Goal: Answer question/provide support

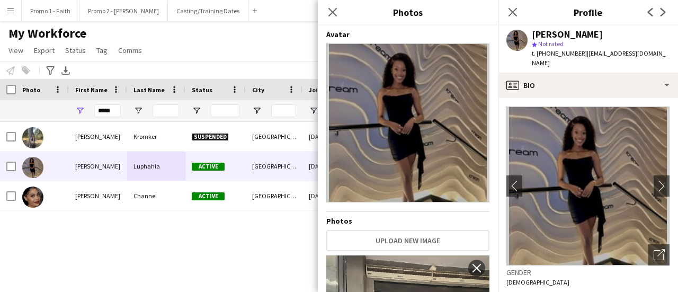
scroll to position [53, 0]
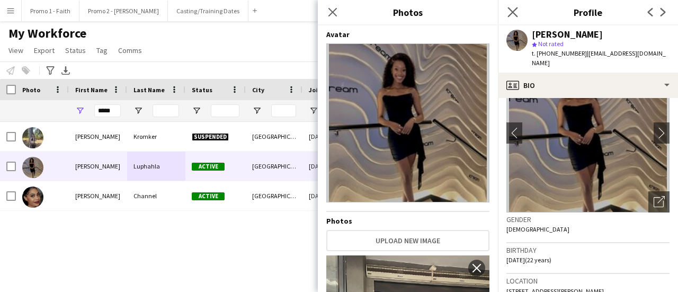
click at [518, 6] on app-icon "Close pop-in" at bounding box center [512, 12] width 15 height 15
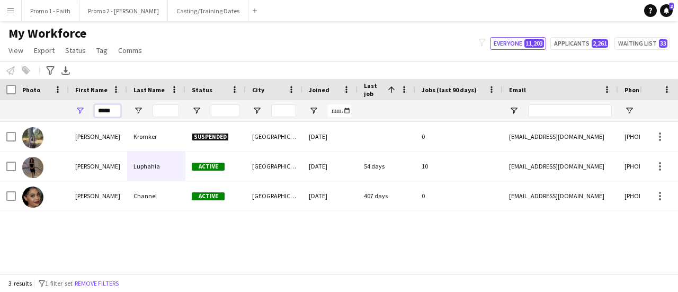
click at [115, 110] on input "*****" at bounding box center [107, 110] width 26 height 13
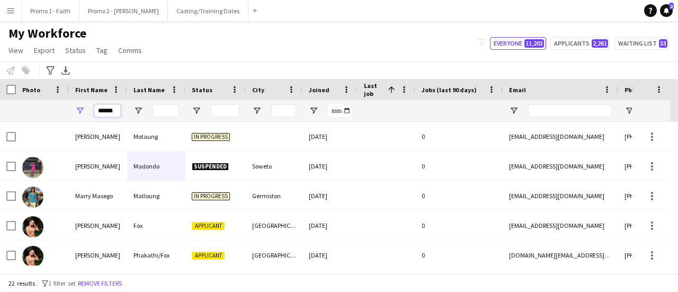
type input "******"
click at [161, 108] on input "Last Name Filter Input" at bounding box center [166, 110] width 26 height 13
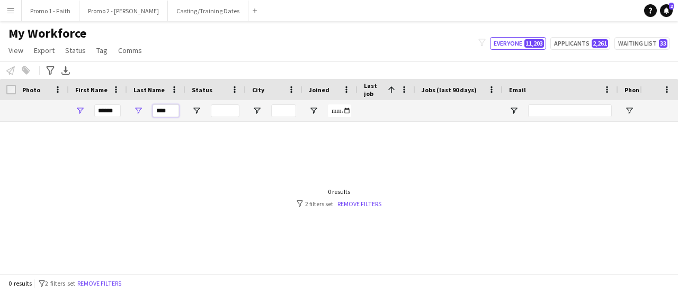
click at [172, 111] on input "****" at bounding box center [166, 110] width 26 height 13
type input "*"
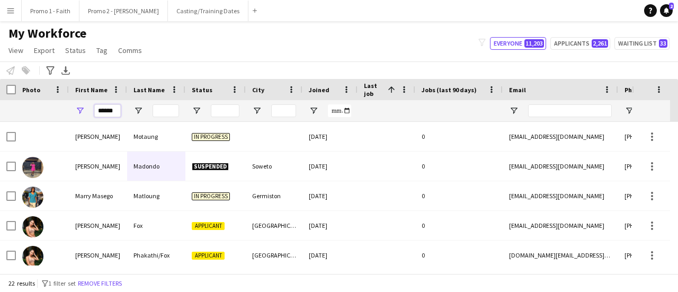
click at [119, 110] on input "******" at bounding box center [107, 110] width 26 height 13
type input "*"
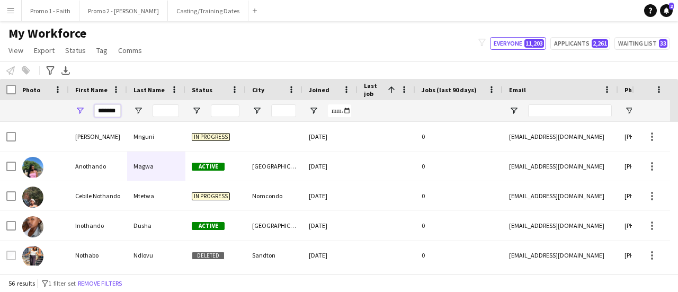
scroll to position [0, 1]
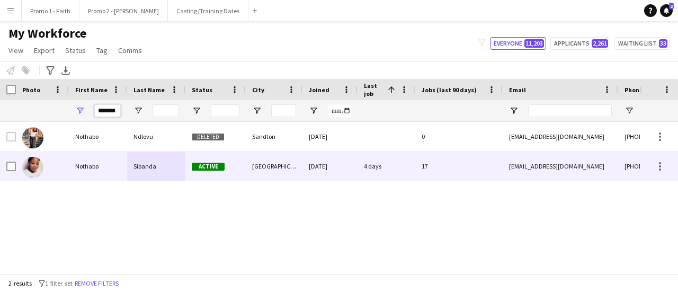
type input "*******"
click at [152, 173] on div "Sibanda" at bounding box center [156, 166] width 58 height 29
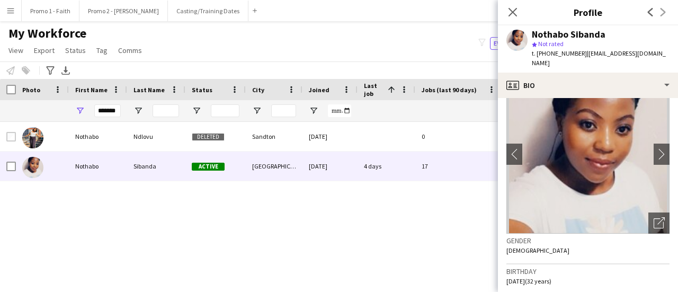
scroll to position [53, 0]
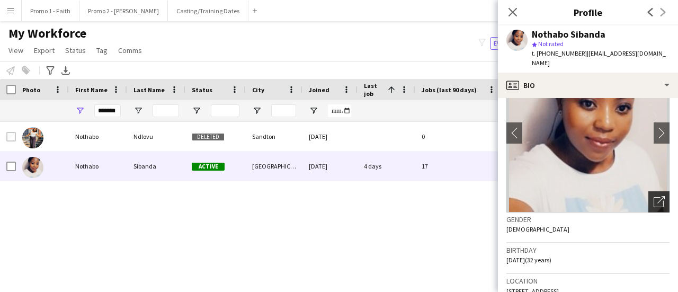
click at [654, 196] on icon "Open photos pop-in" at bounding box center [659, 201] width 11 height 11
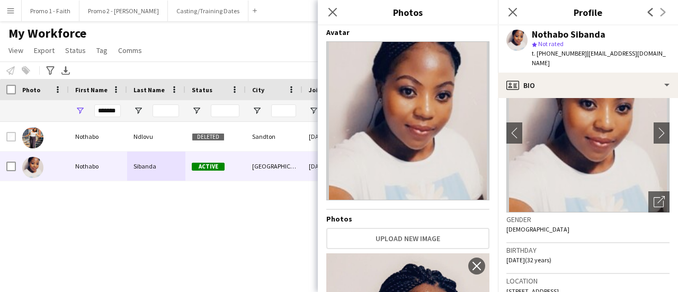
scroll to position [0, 0]
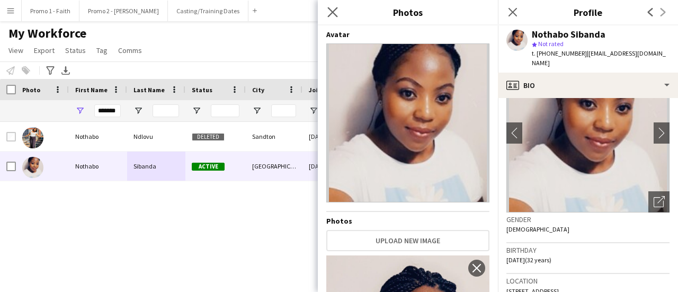
click at [334, 7] on app-icon "Close pop-in" at bounding box center [332, 12] width 15 height 15
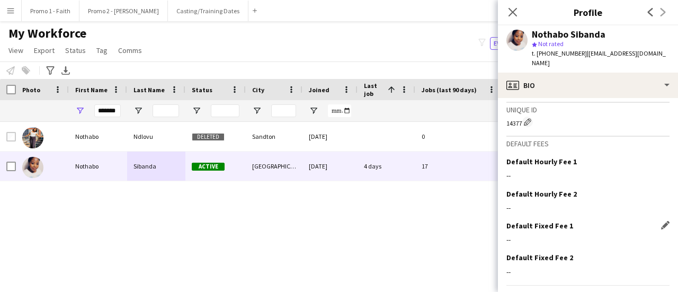
scroll to position [504, 0]
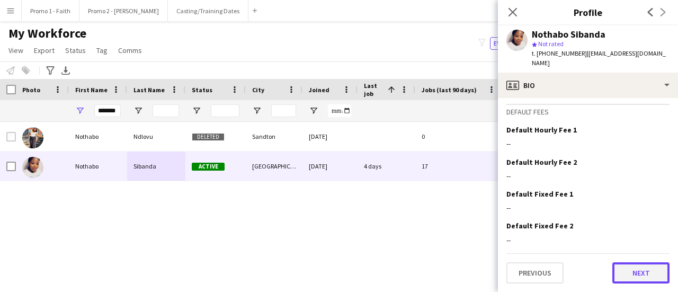
click at [618, 269] on button "Next" at bounding box center [640, 272] width 57 height 21
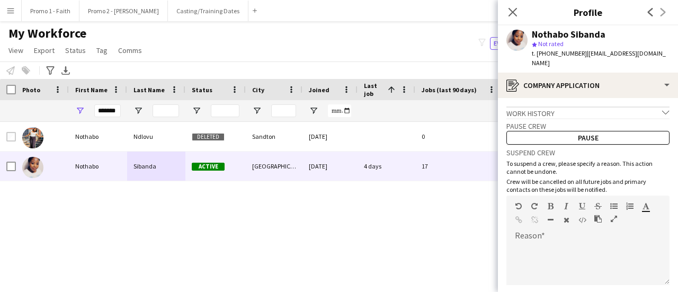
scroll to position [87, 0]
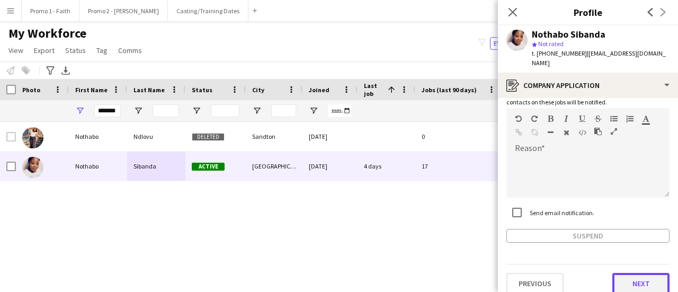
click at [640, 273] on button "Next" at bounding box center [640, 283] width 57 height 21
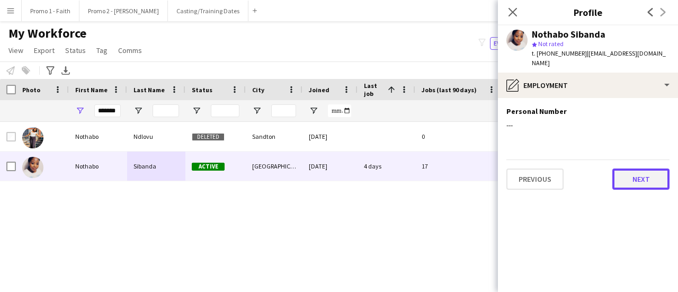
click at [637, 170] on button "Next" at bounding box center [640, 178] width 57 height 21
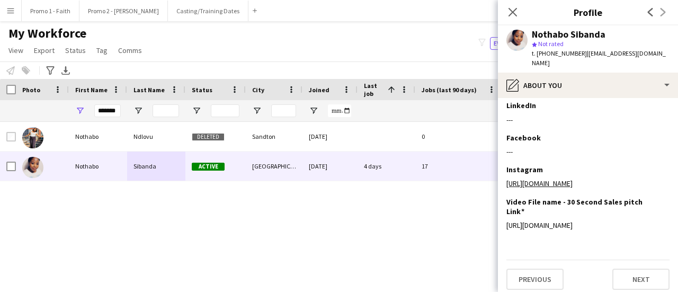
scroll to position [184, 0]
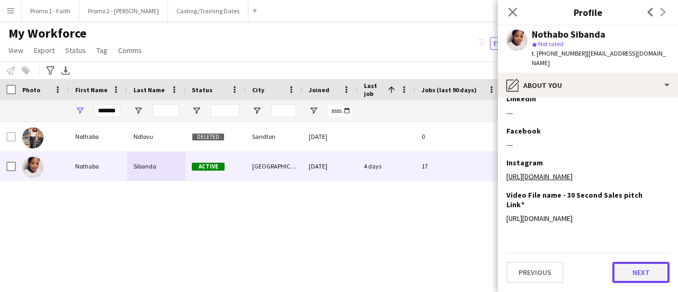
click at [633, 271] on button "Next" at bounding box center [640, 272] width 57 height 21
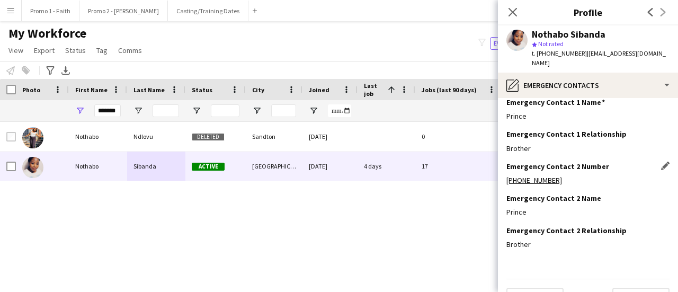
scroll to position [56, 0]
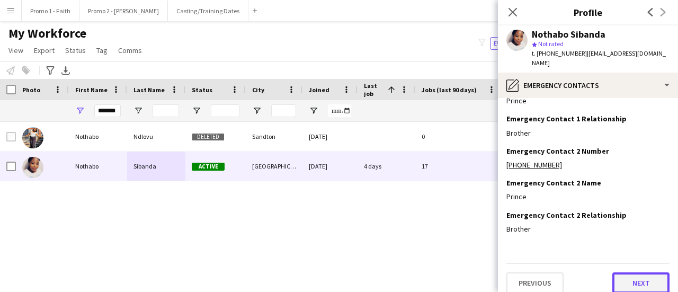
click at [628, 274] on button "Next" at bounding box center [640, 282] width 57 height 21
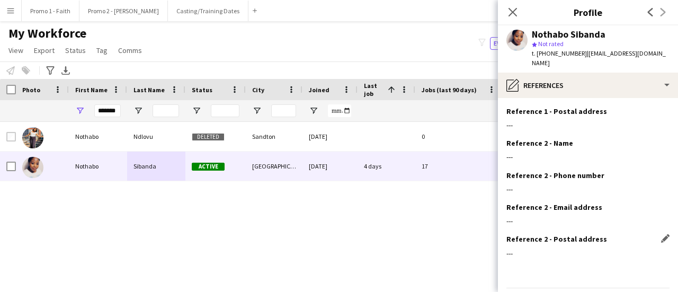
scroll to position [120, 0]
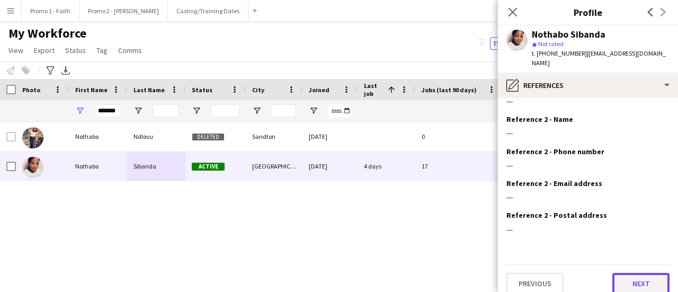
click at [629, 273] on button "Next" at bounding box center [640, 283] width 57 height 21
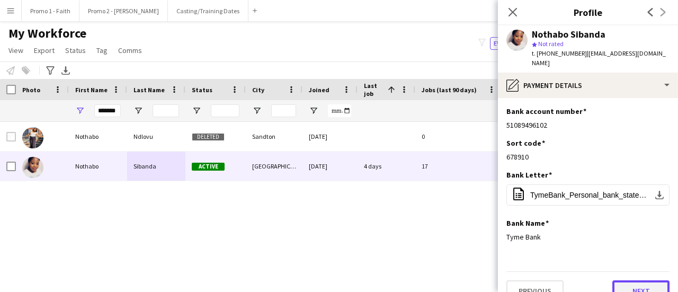
click at [643, 281] on button "Next" at bounding box center [640, 290] width 57 height 21
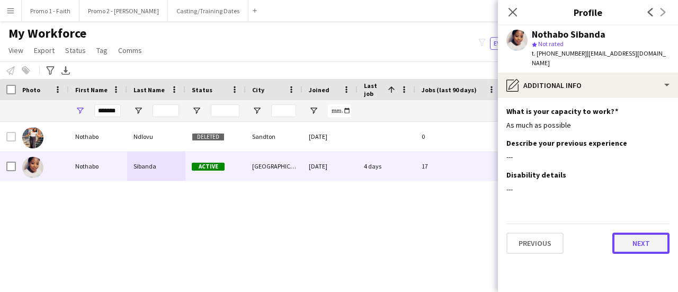
click at [640, 233] on button "Next" at bounding box center [640, 243] width 57 height 21
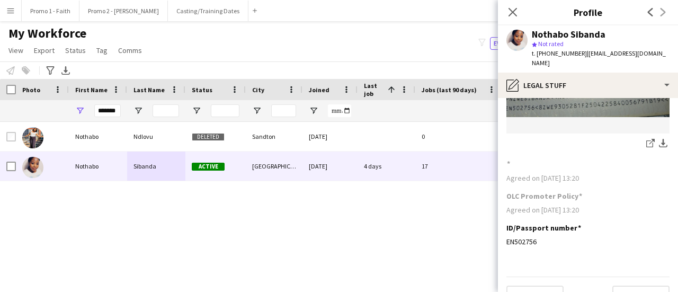
scroll to position [155, 0]
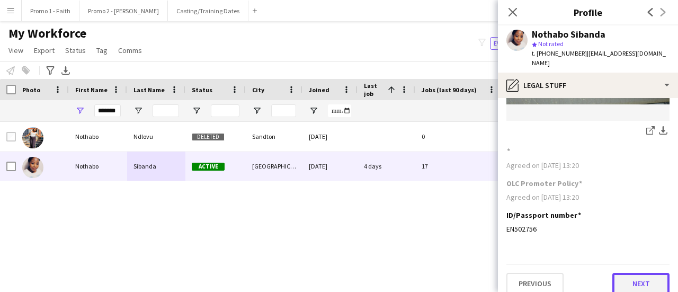
click at [636, 282] on button "Next" at bounding box center [640, 283] width 57 height 21
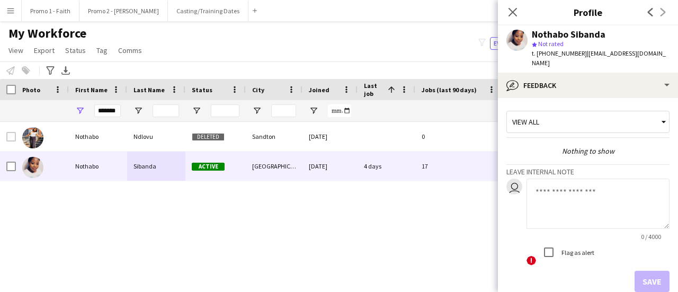
scroll to position [49, 0]
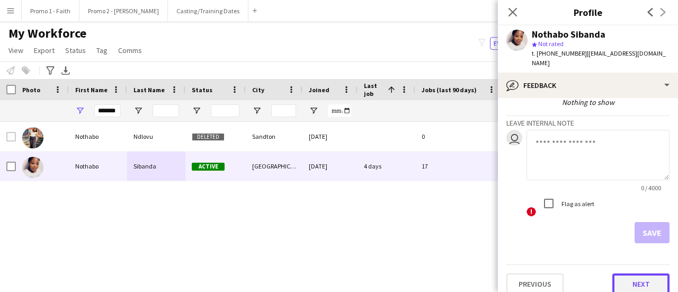
click at [644, 273] on button "Next" at bounding box center [640, 283] width 57 height 21
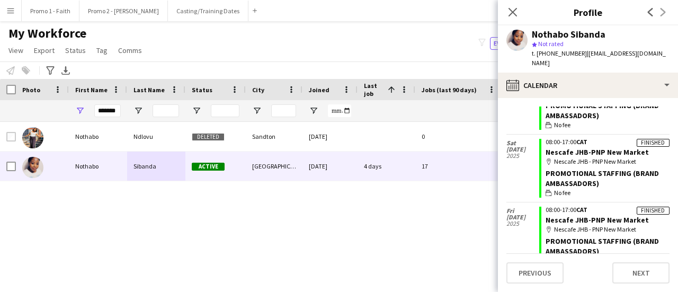
scroll to position [1612, 0]
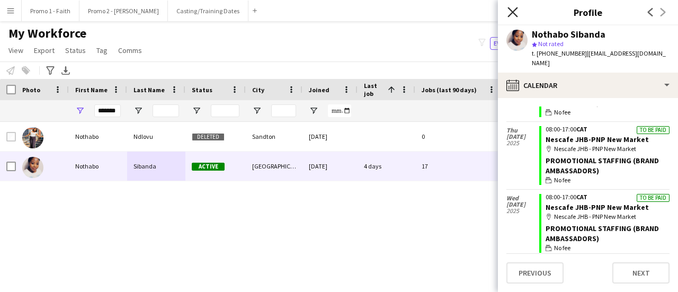
click at [509, 13] on icon "Close pop-in" at bounding box center [513, 12] width 10 height 10
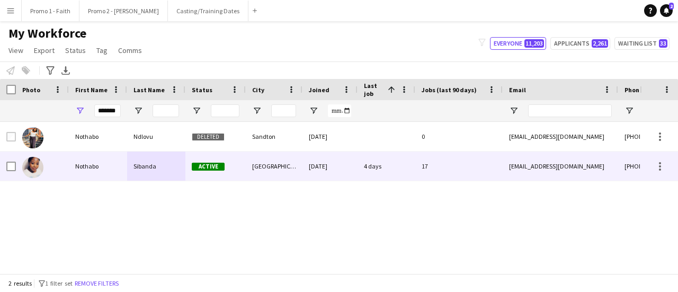
click at [342, 170] on div "[DATE]" at bounding box center [329, 166] width 55 height 29
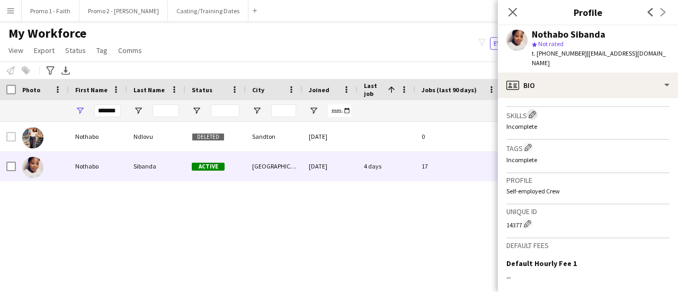
scroll to position [504, 0]
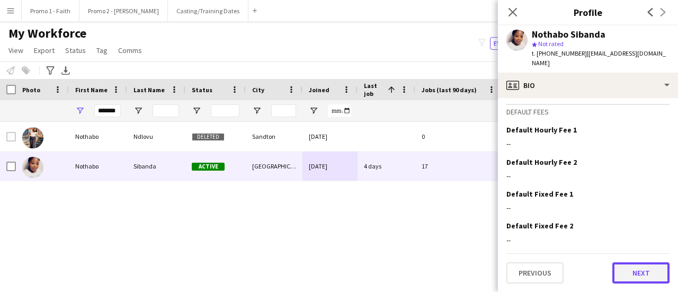
click at [625, 274] on button "Next" at bounding box center [640, 272] width 57 height 21
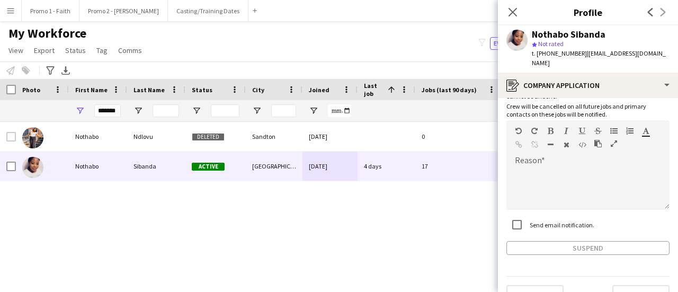
scroll to position [87, 0]
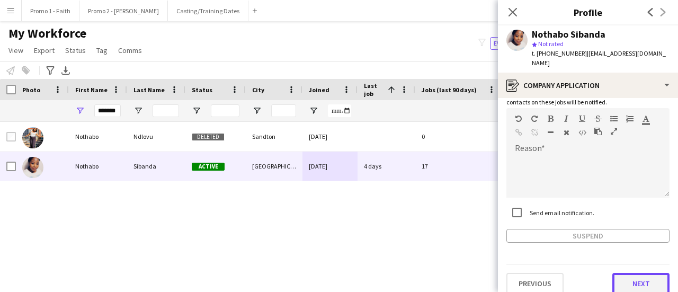
click at [637, 273] on button "Next" at bounding box center [640, 283] width 57 height 21
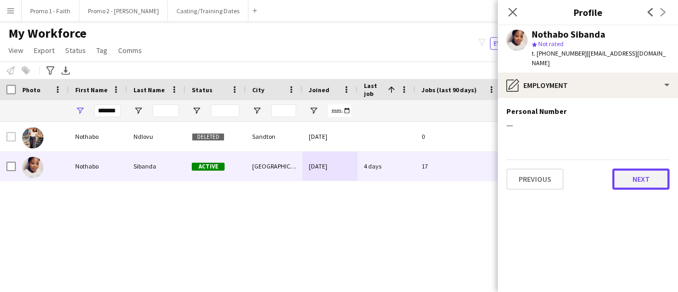
click at [626, 168] on button "Next" at bounding box center [640, 178] width 57 height 21
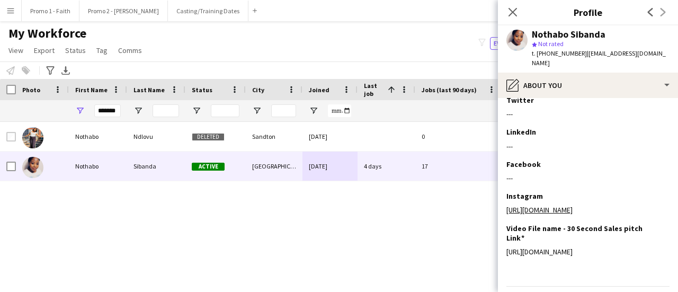
scroll to position [184, 0]
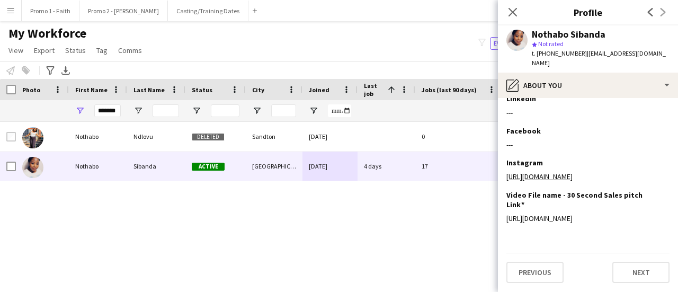
drag, startPoint x: 631, startPoint y: 218, endPoint x: 503, endPoint y: 209, distance: 129.0
click at [503, 209] on app-section-data-types "Bio Edit this field I am a very hard working person with excellent communicatio…" at bounding box center [588, 195] width 180 height 194
click at [523, 216] on div "[URL][DOMAIN_NAME]" at bounding box center [587, 218] width 163 height 10
drag, startPoint x: 632, startPoint y: 218, endPoint x: 502, endPoint y: 211, distance: 130.0
click at [502, 211] on app-section-data-types "Bio Edit this field I am a very hard working person with excellent communicatio…" at bounding box center [588, 195] width 180 height 194
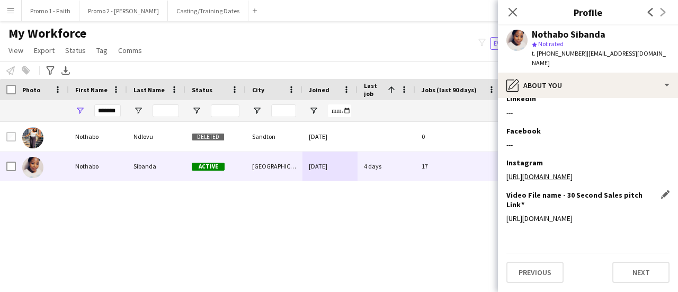
copy div "[URL][DOMAIN_NAME]"
click at [548, 273] on button "Previous" at bounding box center [534, 272] width 57 height 21
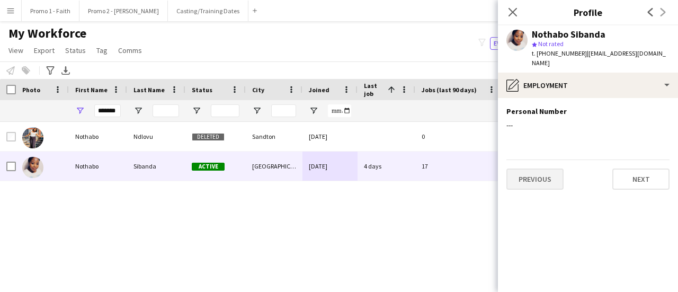
scroll to position [0, 0]
click at [644, 168] on button "Next" at bounding box center [640, 178] width 57 height 21
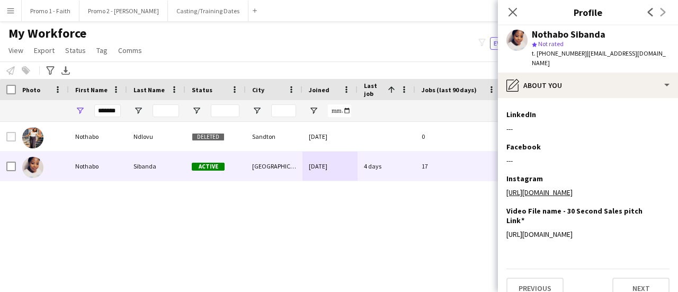
scroll to position [184, 0]
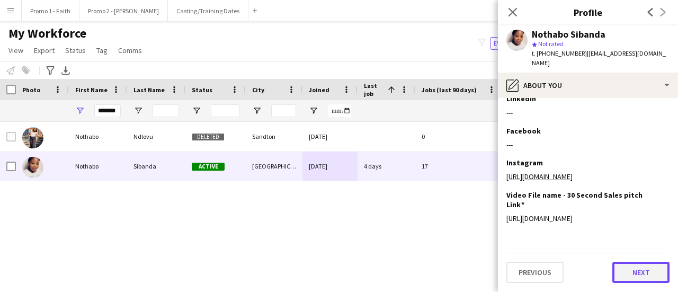
click at [628, 273] on button "Next" at bounding box center [640, 272] width 57 height 21
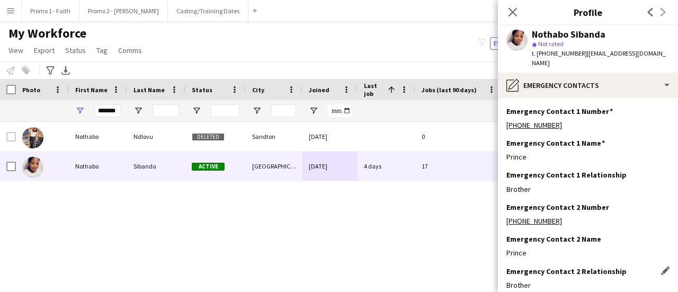
scroll to position [56, 0]
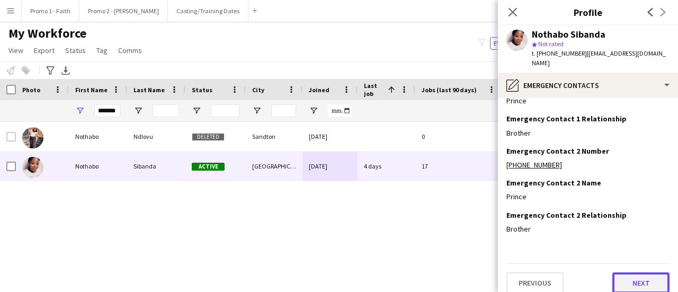
click at [634, 280] on button "Next" at bounding box center [640, 282] width 57 height 21
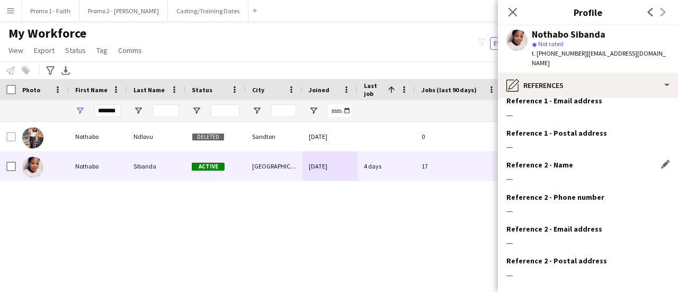
scroll to position [120, 0]
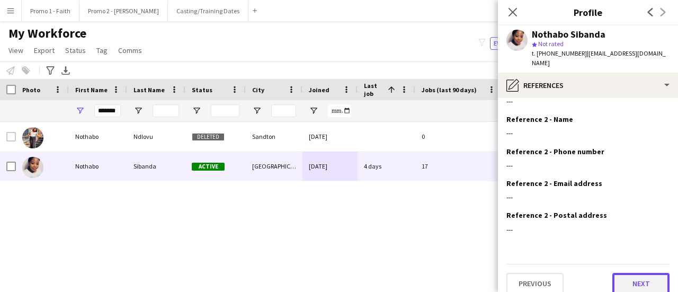
click at [621, 273] on button "Next" at bounding box center [640, 283] width 57 height 21
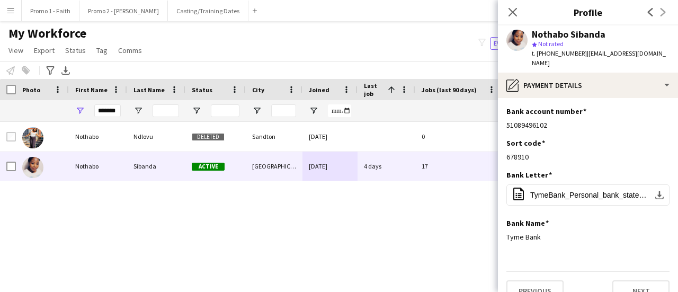
scroll to position [8, 0]
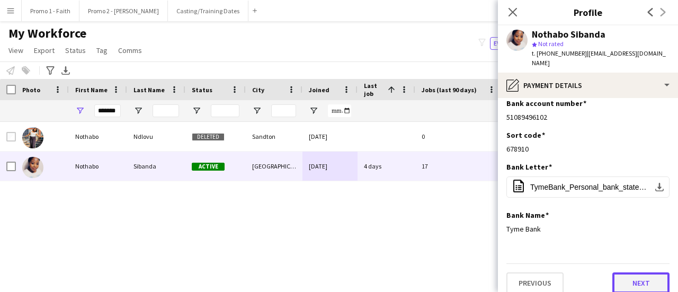
click at [624, 274] on button "Next" at bounding box center [640, 282] width 57 height 21
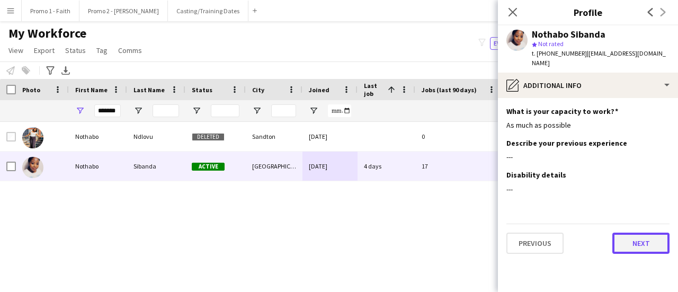
click at [643, 233] on button "Next" at bounding box center [640, 243] width 57 height 21
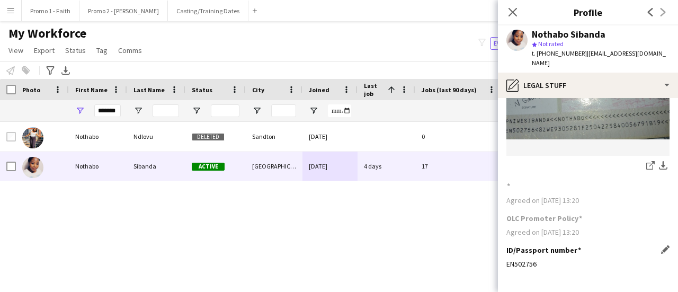
scroll to position [155, 0]
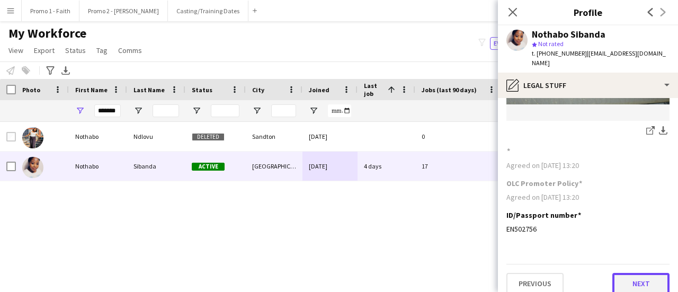
click at [641, 279] on button "Next" at bounding box center [640, 283] width 57 height 21
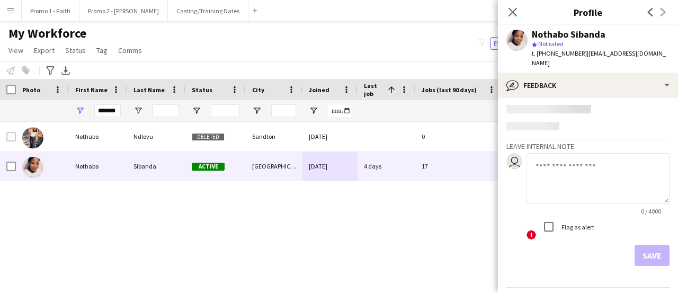
scroll to position [49, 0]
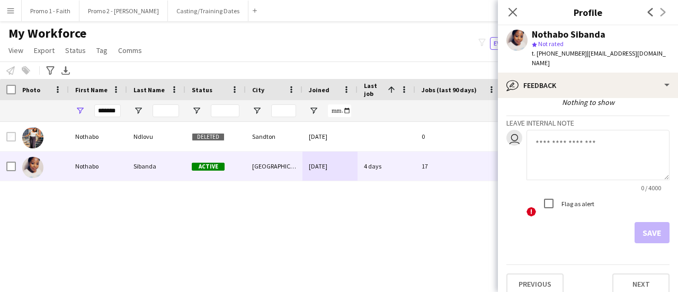
click at [589, 150] on textarea at bounding box center [598, 155] width 143 height 50
type textarea "**********"
click at [645, 222] on button "Save" at bounding box center [652, 232] width 35 height 21
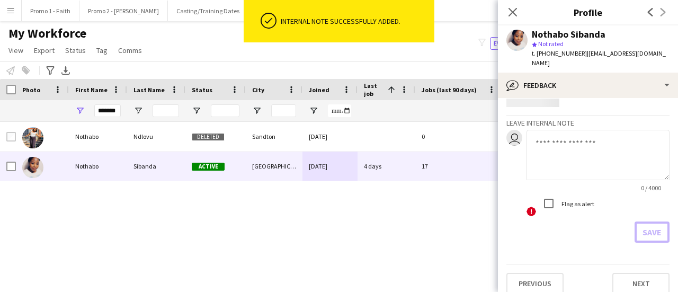
scroll to position [95, 0]
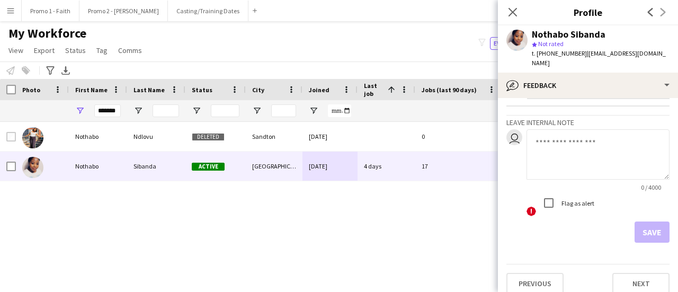
click at [508, 3] on div "Close pop-in" at bounding box center [513, 12] width 30 height 24
click at [512, 13] on icon at bounding box center [513, 12] width 10 height 10
